Goal: Task Accomplishment & Management: Complete application form

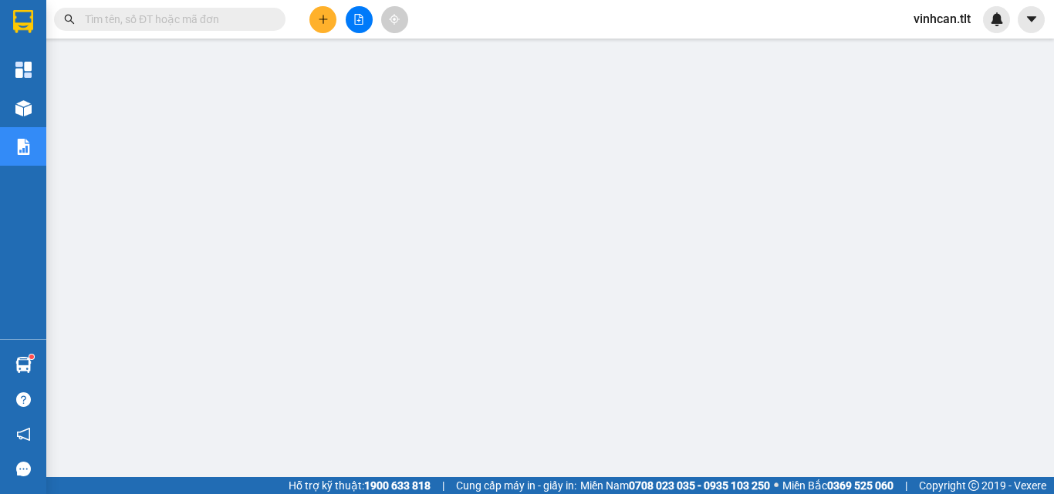
click at [165, 13] on input "text" at bounding box center [176, 19] width 182 height 17
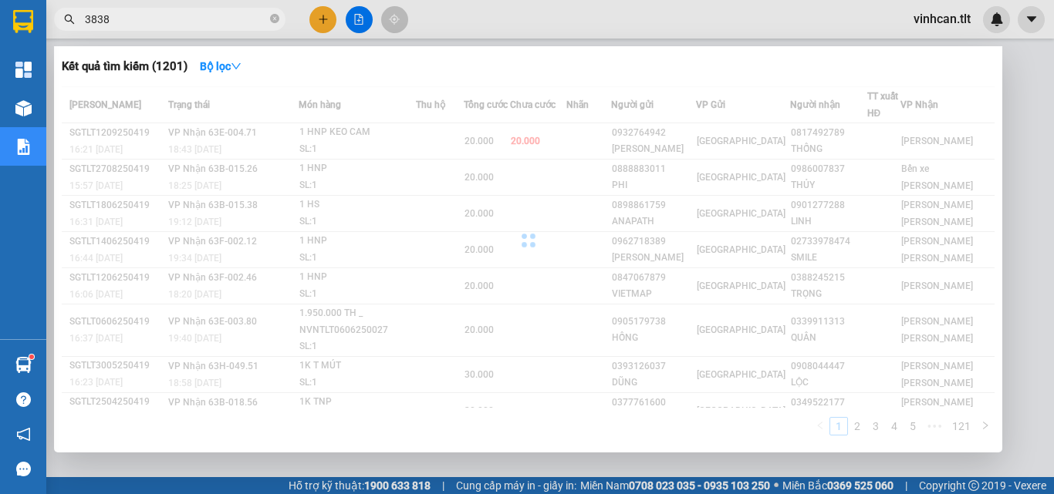
type input "3838"
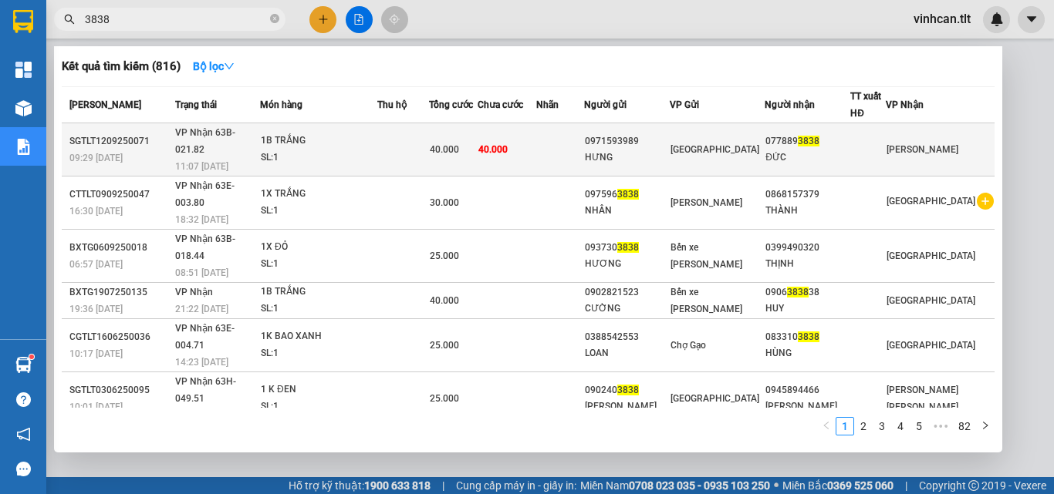
click at [429, 132] on td at bounding box center [403, 149] width 52 height 53
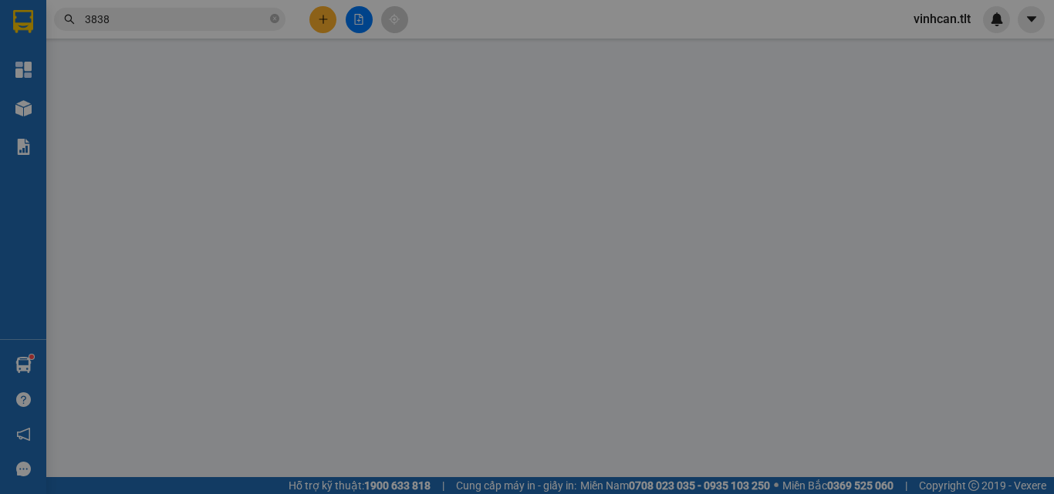
type input "0971593989"
type input "HƯNG"
type input "0778893838"
type input "ĐỨC"
type input "40.000"
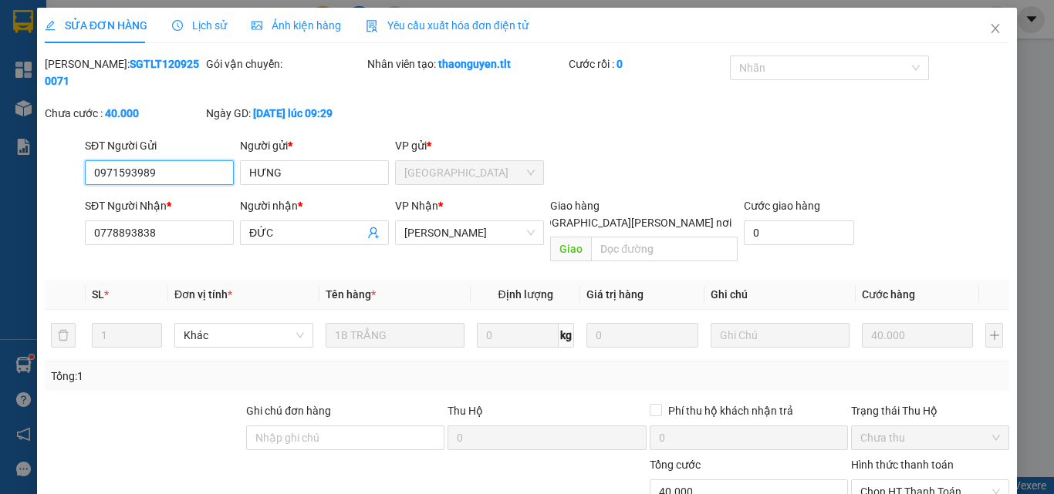
scroll to position [72, 0]
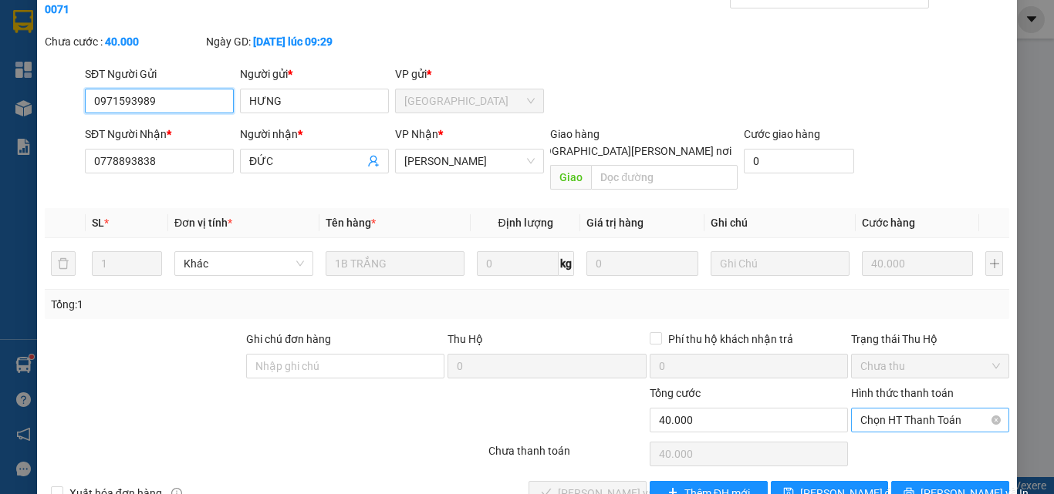
click at [883, 409] on span "Chọn HT Thanh Toán" at bounding box center [930, 420] width 140 height 23
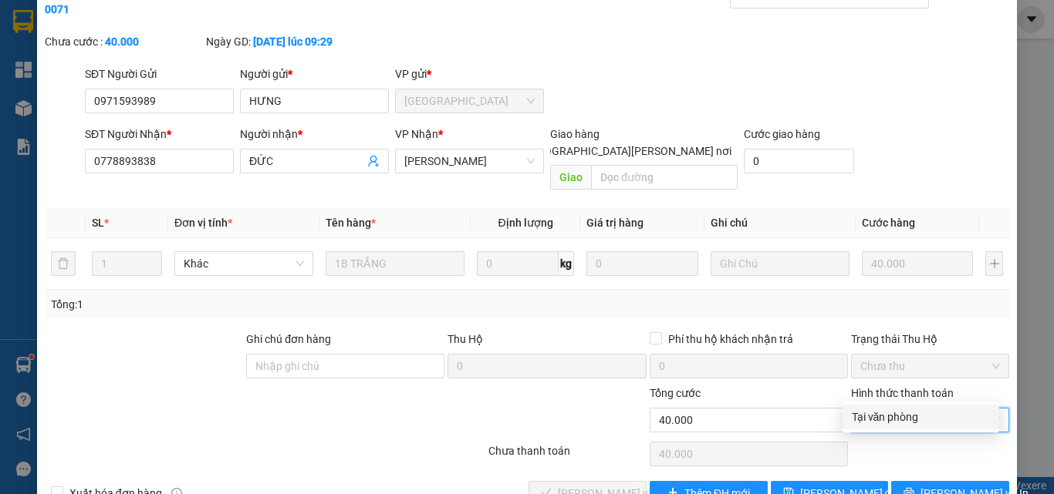
click at [890, 422] on div "Tại văn phòng" at bounding box center [921, 417] width 138 height 17
type input "0"
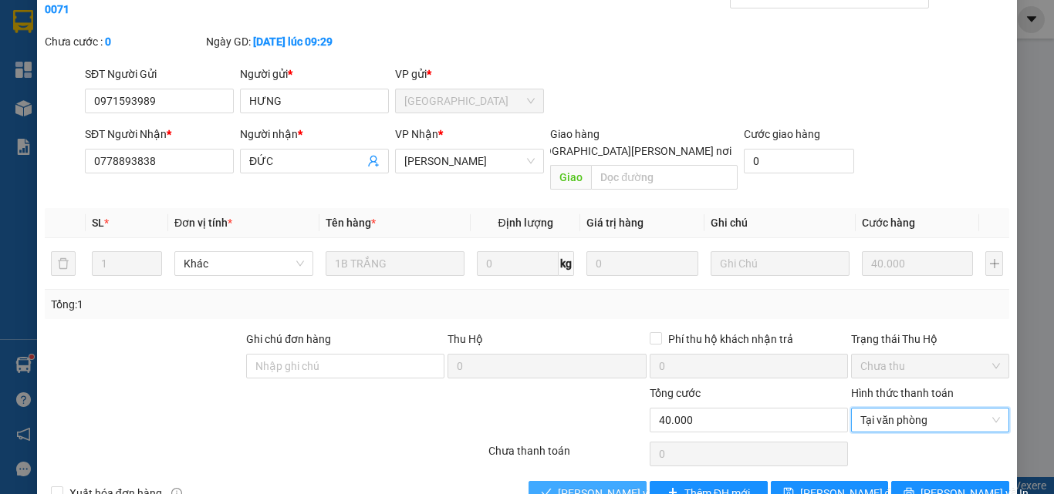
click at [611, 485] on span "[PERSON_NAME] và [PERSON_NAME] hàng" at bounding box center [662, 493] width 208 height 17
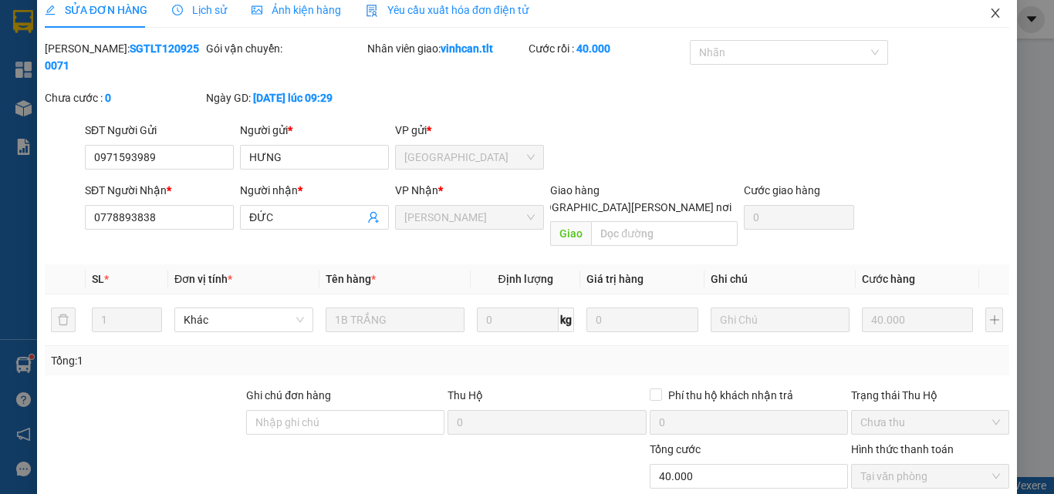
scroll to position [0, 0]
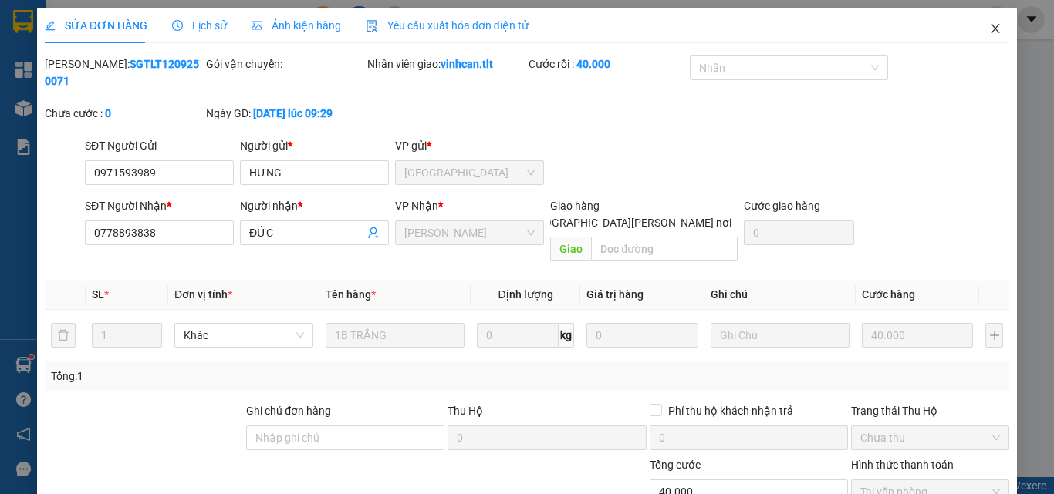
click at [989, 32] on icon "close" at bounding box center [995, 28] width 12 height 12
